Goal: Transaction & Acquisition: Purchase product/service

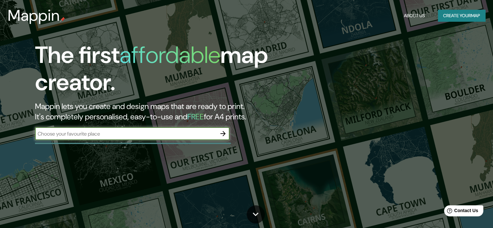
click at [219, 130] on icon "button" at bounding box center [223, 134] width 8 height 8
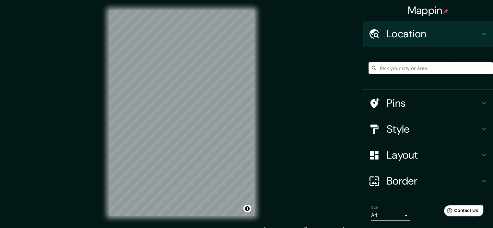
click at [419, 68] on input "Pick your city or area" at bounding box center [430, 68] width 124 height 12
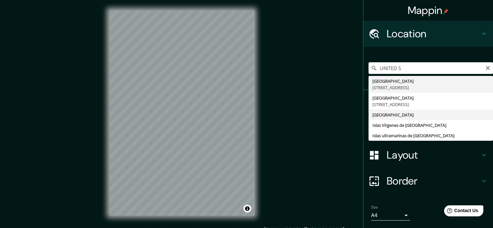
type input "[GEOGRAPHIC_DATA]"
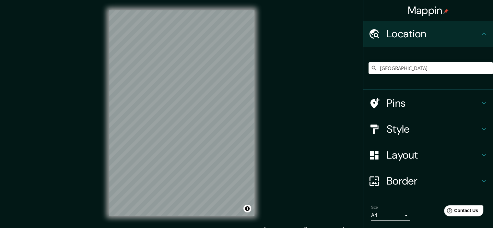
click at [397, 128] on h4 "Style" at bounding box center [432, 128] width 93 height 13
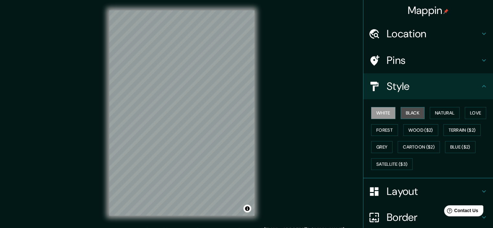
click at [413, 110] on button "Black" at bounding box center [412, 113] width 24 height 12
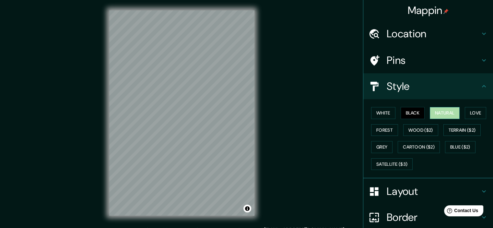
click at [446, 114] on button "Natural" at bounding box center [445, 113] width 30 height 12
click at [472, 109] on button "Love" at bounding box center [475, 113] width 21 height 12
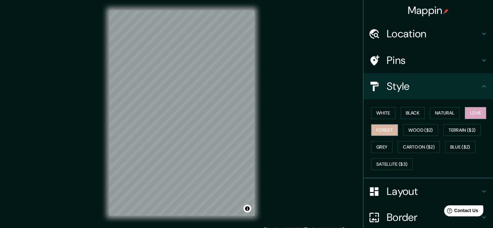
click at [373, 129] on button "Forest" at bounding box center [384, 130] width 27 height 12
click at [478, 109] on button "Love" at bounding box center [475, 113] width 21 height 12
click at [280, 145] on div "Mappin Location [GEOGRAPHIC_DATA] Pins Style White Black Natural Love Forest Wo…" at bounding box center [246, 118] width 493 height 236
click at [427, 181] on div "Layout" at bounding box center [428, 191] width 130 height 26
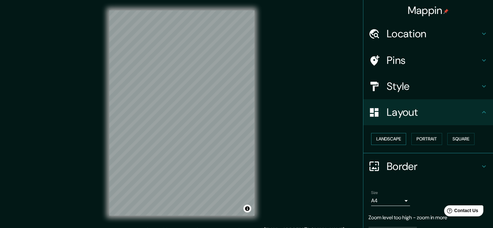
click at [384, 140] on button "Landscape" at bounding box center [388, 139] width 35 height 12
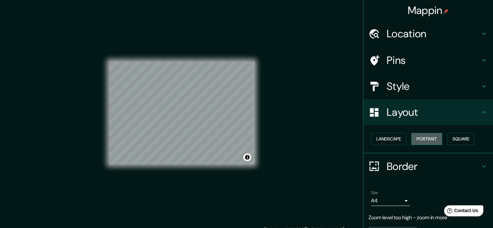
click at [423, 141] on button "Portrait" at bounding box center [426, 139] width 31 height 12
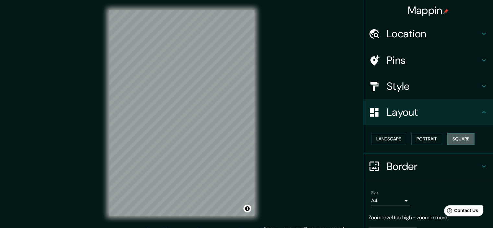
click at [454, 137] on button "Square" at bounding box center [460, 139] width 27 height 12
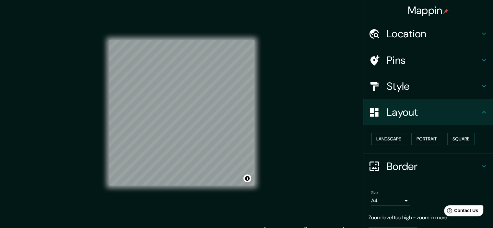
click at [391, 141] on button "Landscape" at bounding box center [388, 139] width 35 height 12
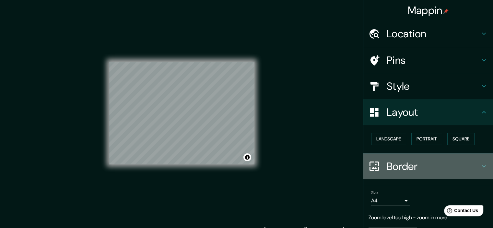
click at [402, 170] on h4 "Border" at bounding box center [432, 166] width 93 height 13
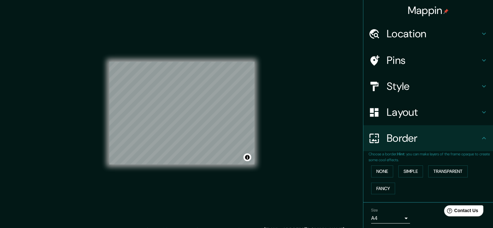
click at [402, 145] on div "Border" at bounding box center [428, 138] width 130 height 26
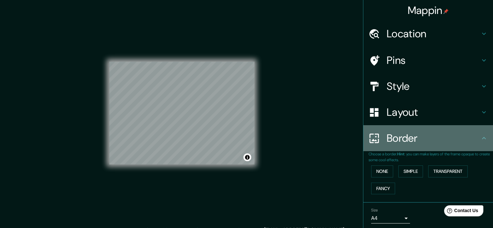
click at [421, 129] on div "Border" at bounding box center [428, 138] width 130 height 26
click at [480, 137] on icon at bounding box center [484, 138] width 8 height 8
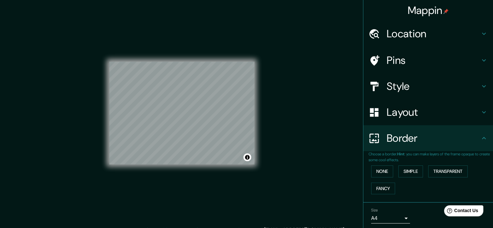
click at [482, 138] on icon at bounding box center [484, 138] width 4 height 2
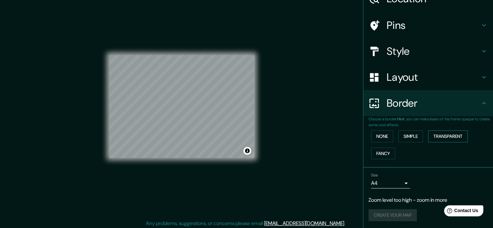
scroll to position [8, 0]
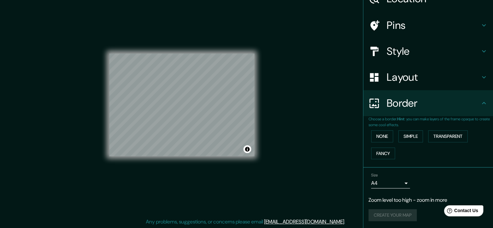
click at [321, 138] on div "Mappin Location [GEOGRAPHIC_DATA] Pins Style Layout Border Choose a border. Hin…" at bounding box center [246, 110] width 493 height 236
click at [410, 137] on button "Simple" at bounding box center [410, 136] width 25 height 12
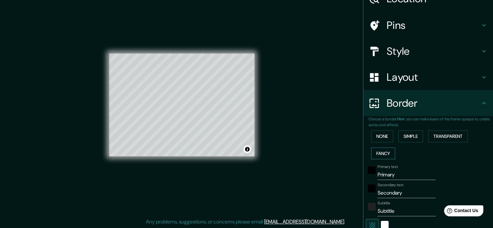
click at [382, 151] on button "Fancy" at bounding box center [383, 153] width 24 height 12
click at [441, 131] on button "Transparent" at bounding box center [448, 136] width 40 height 12
click at [387, 140] on button "None" at bounding box center [382, 136] width 22 height 12
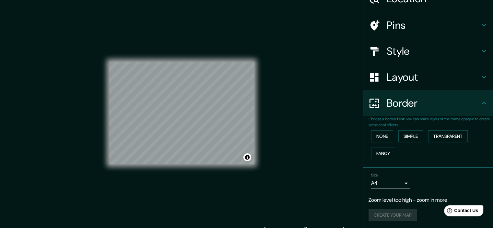
scroll to position [0, 0]
